Goal: Complete application form

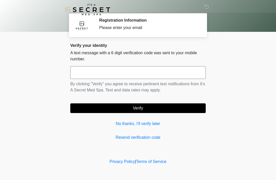
click at [158, 71] on input "text" at bounding box center [137, 72] width 135 height 13
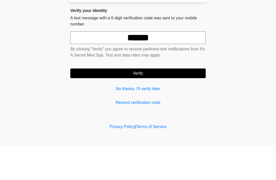
type input "******"
click at [193, 104] on button "Verify" at bounding box center [137, 109] width 135 height 10
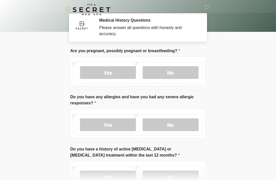
click at [186, 68] on label "No" at bounding box center [170, 72] width 56 height 13
click at [183, 121] on label "No" at bounding box center [170, 125] width 56 height 13
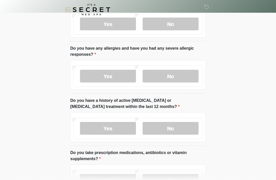
scroll to position [48, 0]
click at [183, 126] on label "No" at bounding box center [170, 128] width 56 height 13
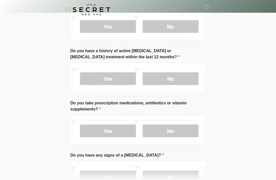
scroll to position [98, 0]
click at [117, 131] on label "Yes" at bounding box center [108, 131] width 56 height 13
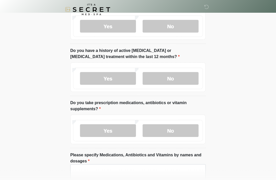
scroll to position [99, 0]
click at [122, 172] on textarea "Please specify Medications, Antibiotics and Vitamins by names and dosages" at bounding box center [137, 176] width 135 height 22
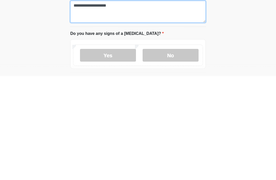
scroll to position [158, 0]
type textarea "**********"
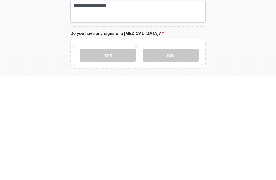
click at [177, 153] on label "No" at bounding box center [170, 159] width 56 height 13
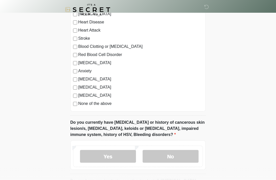
scroll to position [347, 0]
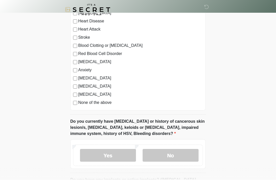
click at [183, 155] on label "No" at bounding box center [170, 155] width 56 height 13
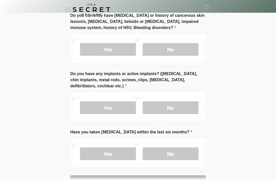
scroll to position [468, 0]
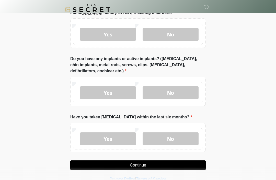
click at [176, 88] on label "No" at bounding box center [170, 93] width 56 height 13
click at [180, 137] on label "No" at bounding box center [170, 139] width 56 height 13
click at [180, 165] on button "Continue" at bounding box center [137, 166] width 135 height 10
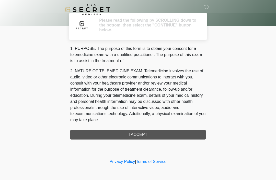
scroll to position [0, 0]
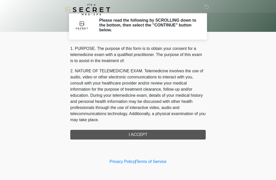
click at [178, 134] on div "1. PURPOSE. The purpose of this form is to obtain your consent for a telemedici…" at bounding box center [137, 93] width 135 height 94
click at [167, 134] on div "1. PURPOSE. The purpose of this form is to obtain your consent for a telemedici…" at bounding box center [137, 93] width 135 height 94
click at [180, 134] on div "1. PURPOSE. The purpose of this form is to obtain your consent for a telemedici…" at bounding box center [137, 93] width 135 height 94
click at [148, 138] on div "1. PURPOSE. The purpose of this form is to obtain your consent for a telemedici…" at bounding box center [137, 93] width 135 height 94
click at [142, 135] on div "1. PURPOSE. The purpose of this form is to obtain your consent for a telemedici…" at bounding box center [137, 93] width 135 height 94
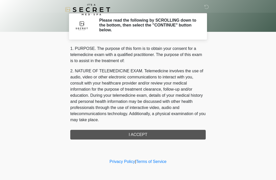
click at [174, 134] on div "1. PURPOSE. The purpose of this form is to obtain your consent for a telemedici…" at bounding box center [137, 93] width 135 height 94
click at [146, 133] on div "1. PURPOSE. The purpose of this form is to obtain your consent for a telemedici…" at bounding box center [137, 93] width 135 height 94
click at [184, 135] on div "1. PURPOSE. The purpose of this form is to obtain your consent for a telemedici…" at bounding box center [137, 93] width 135 height 94
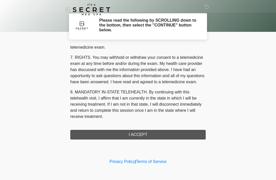
scroll to position [218, 0]
click at [170, 134] on button "I ACCEPT" at bounding box center [137, 135] width 135 height 10
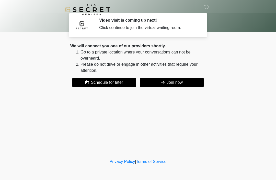
click at [185, 82] on button "Join now" at bounding box center [172, 83] width 64 height 10
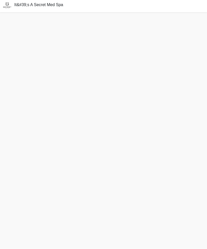
scroll to position [16, 0]
